Goal: Find specific page/section: Find specific page/section

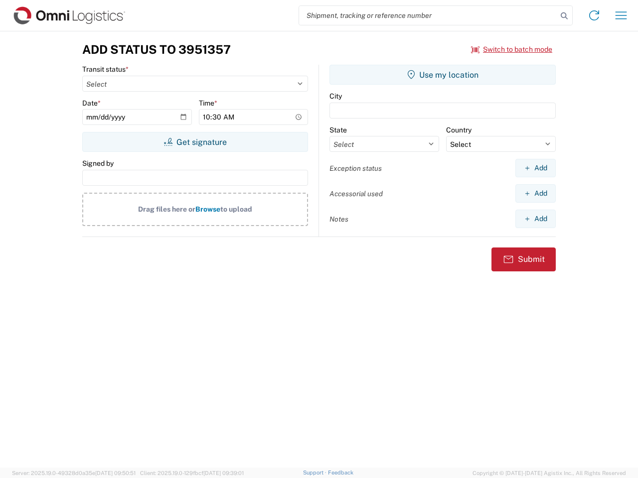
click at [428, 15] on input "search" at bounding box center [428, 15] width 258 height 19
click at [564, 16] on icon at bounding box center [564, 16] width 14 height 14
click at [594, 15] on icon at bounding box center [594, 15] width 16 height 16
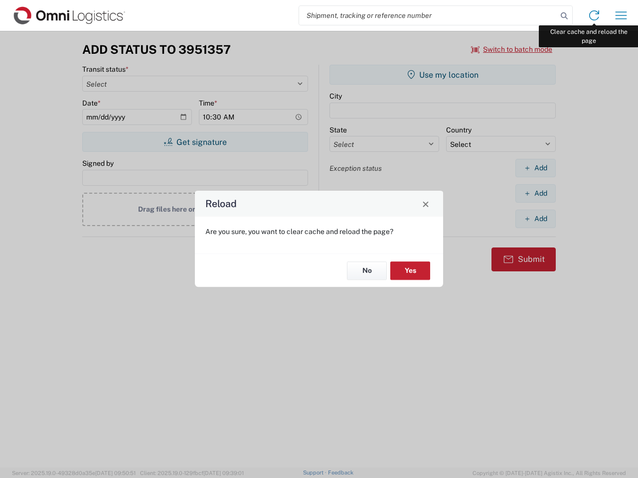
click at [621, 15] on div "Reload Are you sure, you want to clear cache and reload the page? No Yes" at bounding box center [319, 239] width 638 height 478
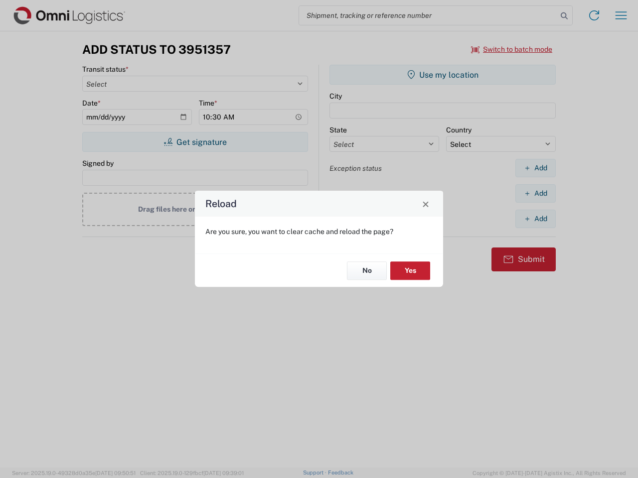
click at [512, 49] on div "Reload Are you sure, you want to clear cache and reload the page? No Yes" at bounding box center [319, 239] width 638 height 478
click at [195, 142] on div "Reload Are you sure, you want to clear cache and reload the page? No Yes" at bounding box center [319, 239] width 638 height 478
click at [442, 75] on div "Reload Are you sure, you want to clear cache and reload the page? No Yes" at bounding box center [319, 239] width 638 height 478
click at [535, 168] on div "Reload Are you sure, you want to clear cache and reload the page? No Yes" at bounding box center [319, 239] width 638 height 478
click at [535, 193] on div "Reload Are you sure, you want to clear cache and reload the page? No Yes" at bounding box center [319, 239] width 638 height 478
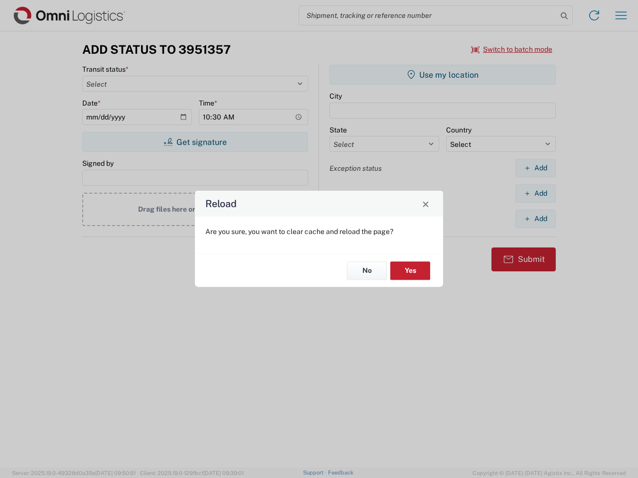
click at [535, 219] on div "Reload Are you sure, you want to clear cache and reload the page? No Yes" at bounding box center [319, 239] width 638 height 478
